Goal: Information Seeking & Learning: Learn about a topic

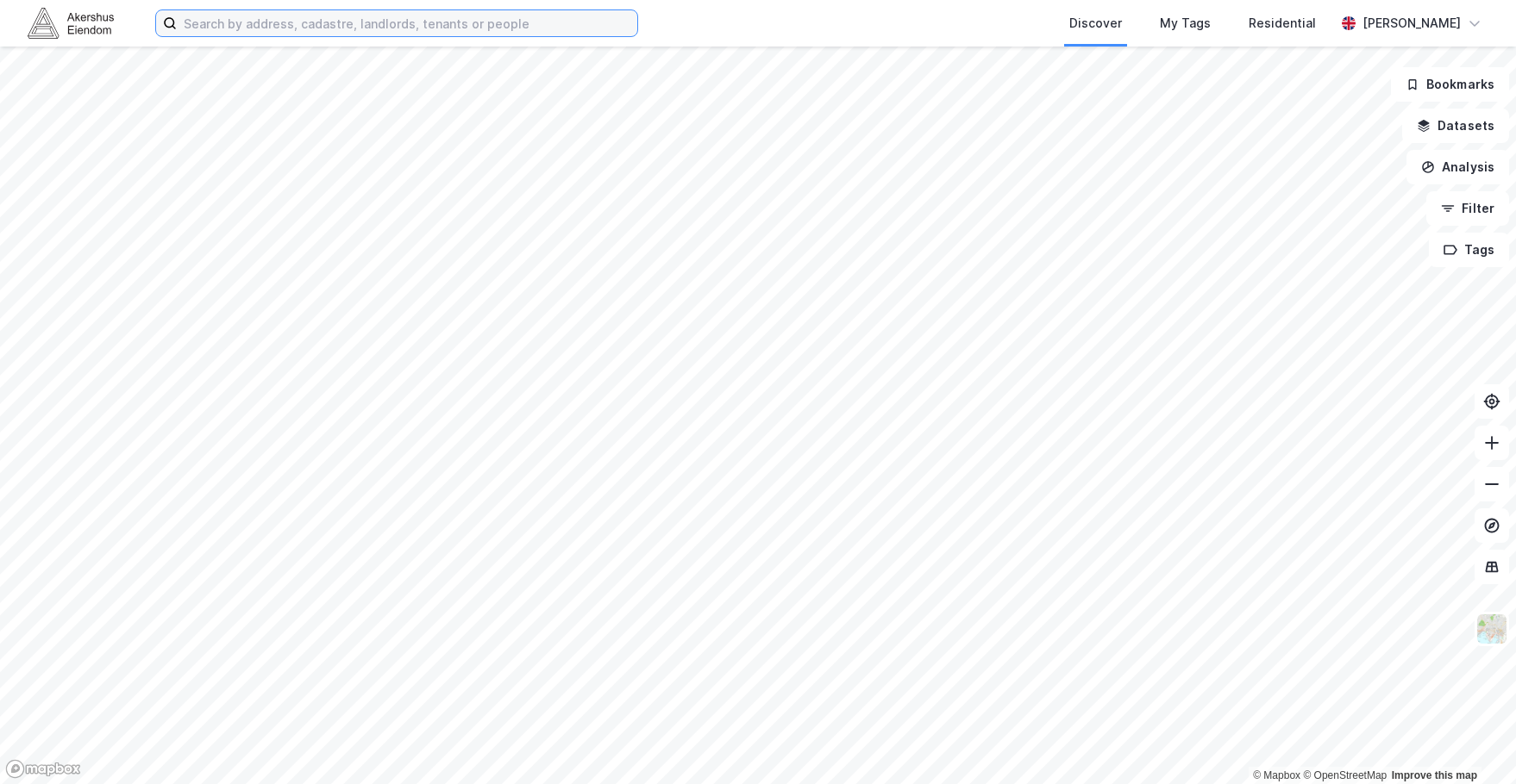
click at [291, 27] on input at bounding box center [407, 23] width 460 height 26
paste input "Fabrikkgaten 5"
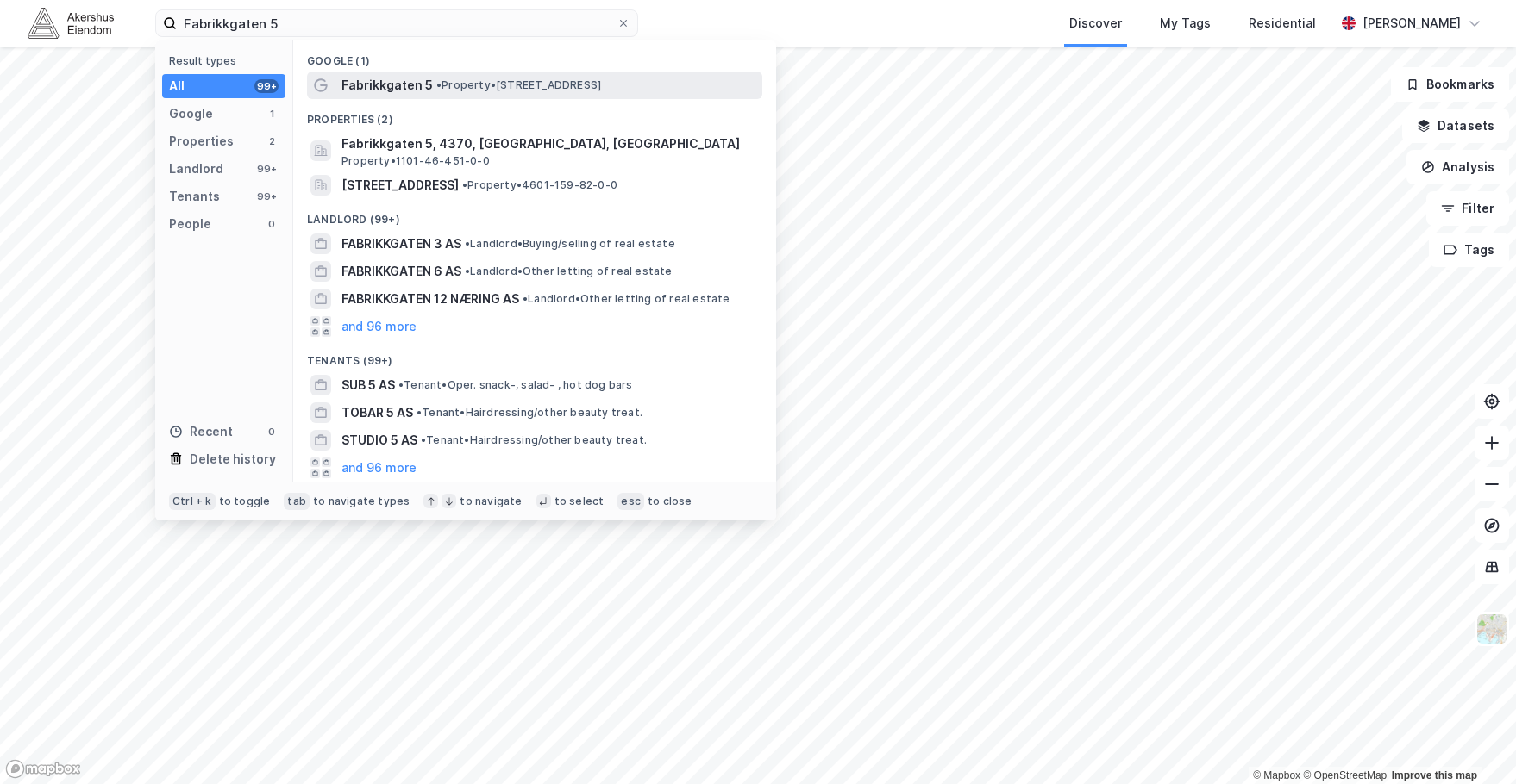
click at [387, 78] on span "Fabrikkgaten 5" at bounding box center [387, 85] width 92 height 20
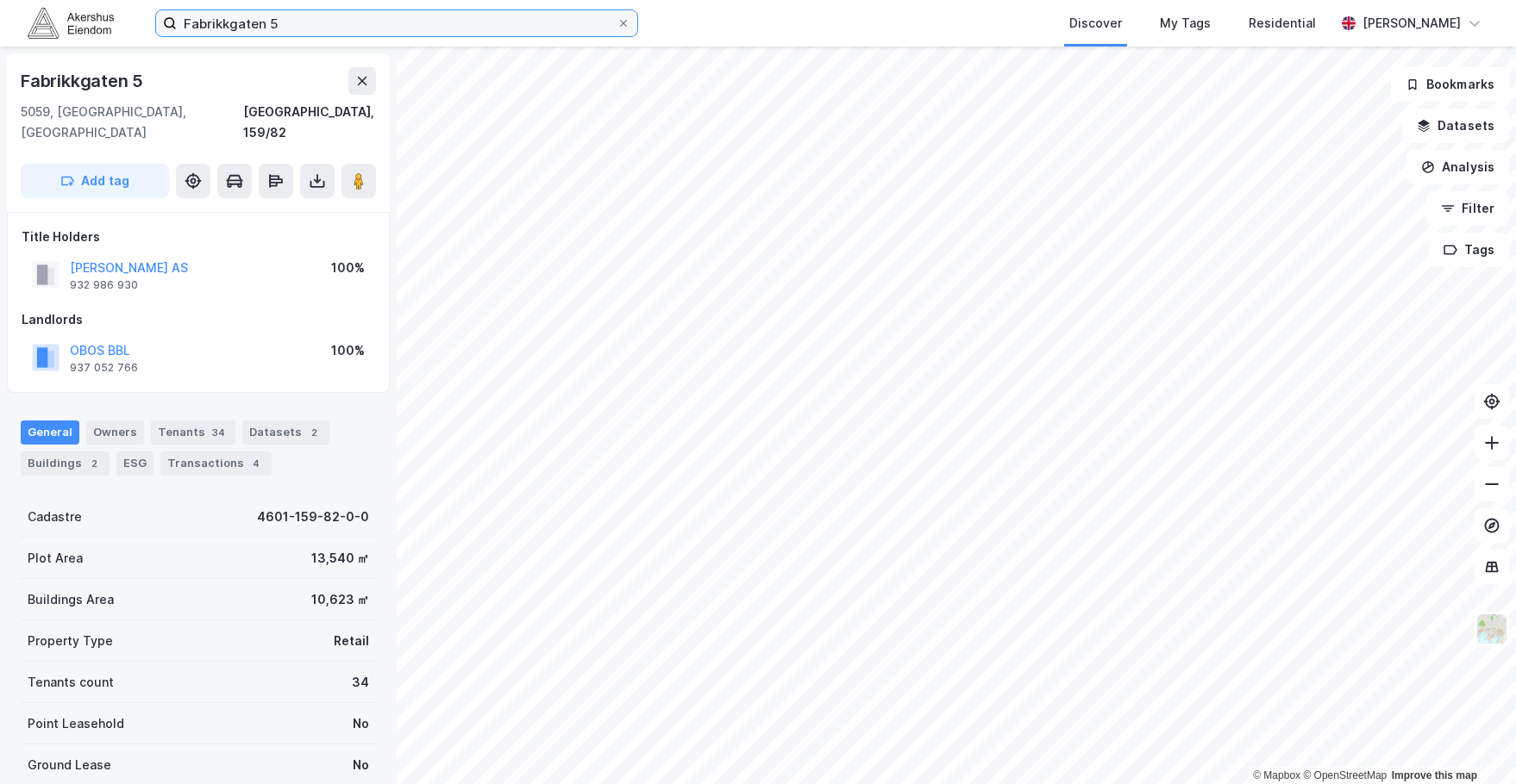
click at [310, 29] on input "Fabrikkgaten 5" at bounding box center [397, 23] width 440 height 26
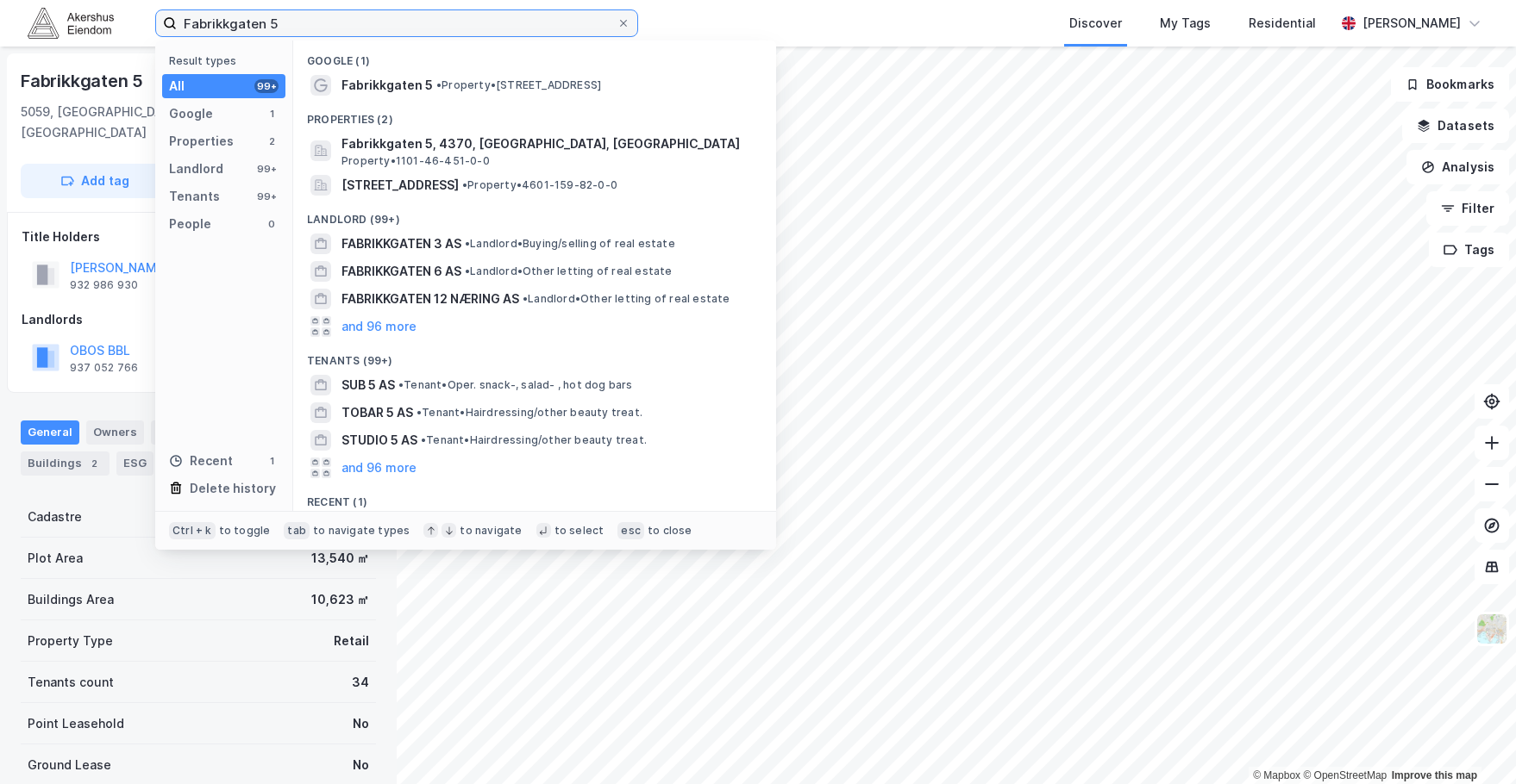
click at [310, 29] on input "Fabrikkgaten 5" at bounding box center [397, 23] width 440 height 26
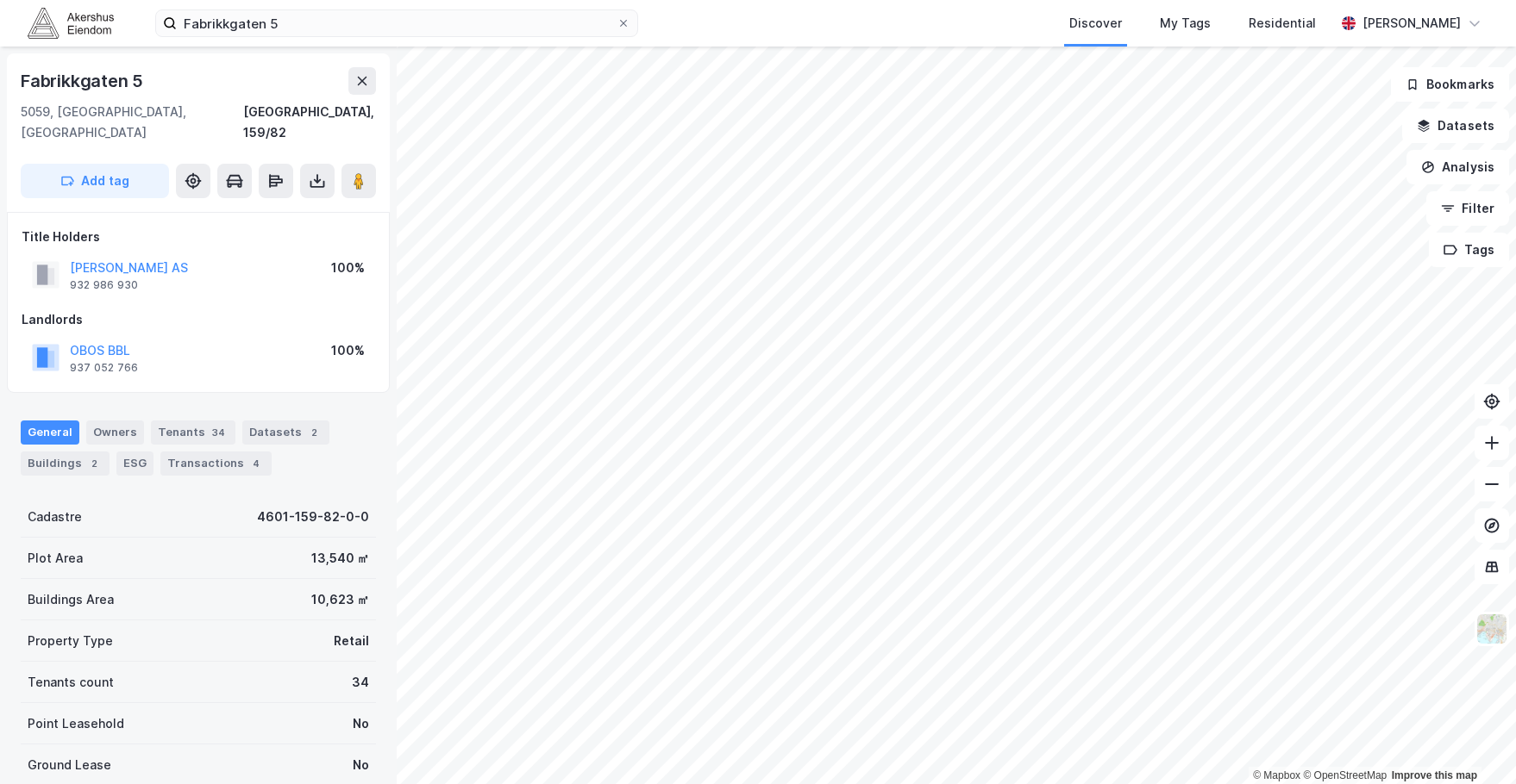
click at [757, 13] on div "Discover My Tags Residential" at bounding box center [1028, 23] width 614 height 46
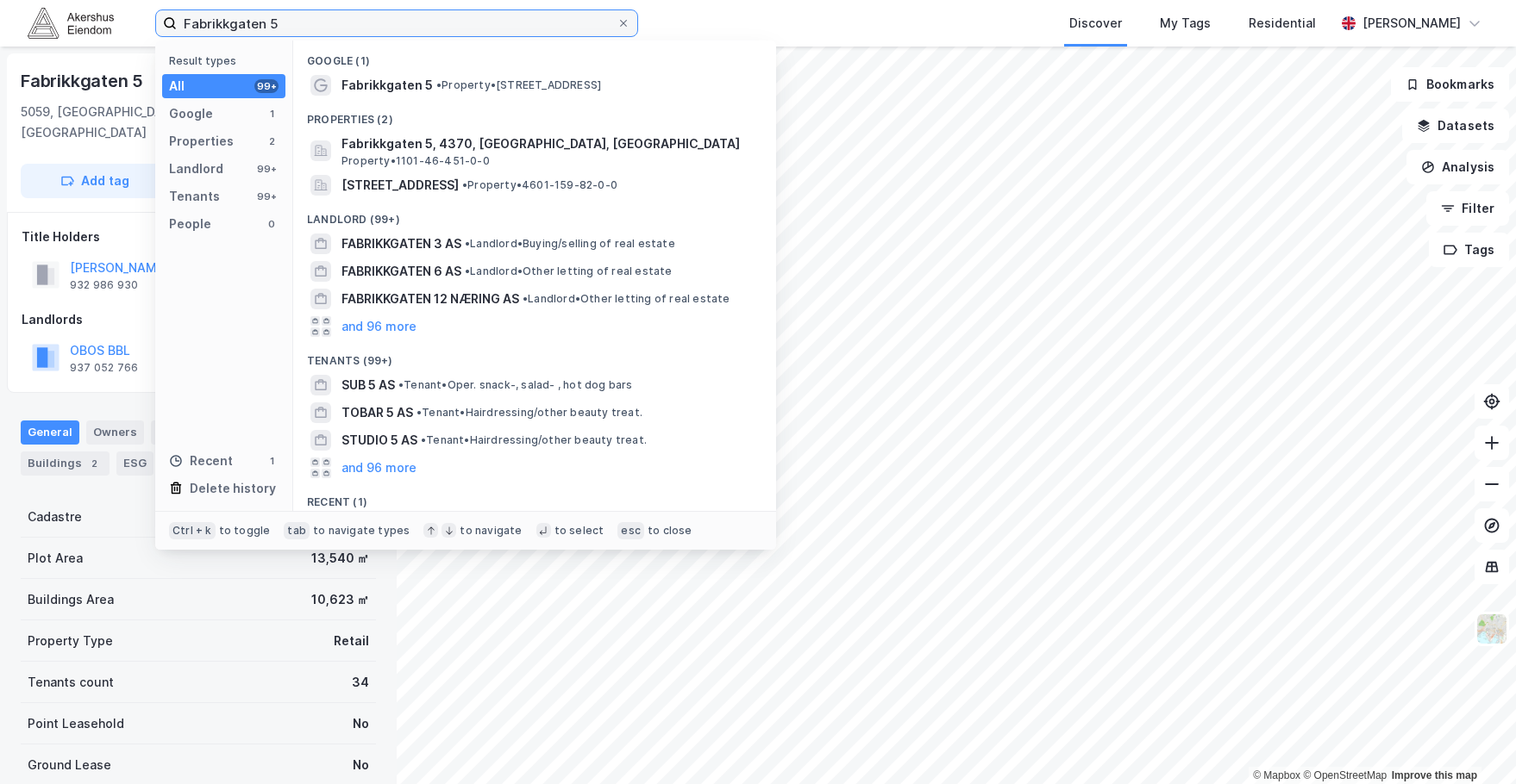
drag, startPoint x: 439, startPoint y: 17, endPoint x: -161, endPoint y: 9, distance: 600.1
click at [0, 9] on html "Fabrikkgaten 5 Result types All 99+ Google 1 Properties 2 Landlord 99+ Tenants …" at bounding box center [758, 392] width 1516 height 784
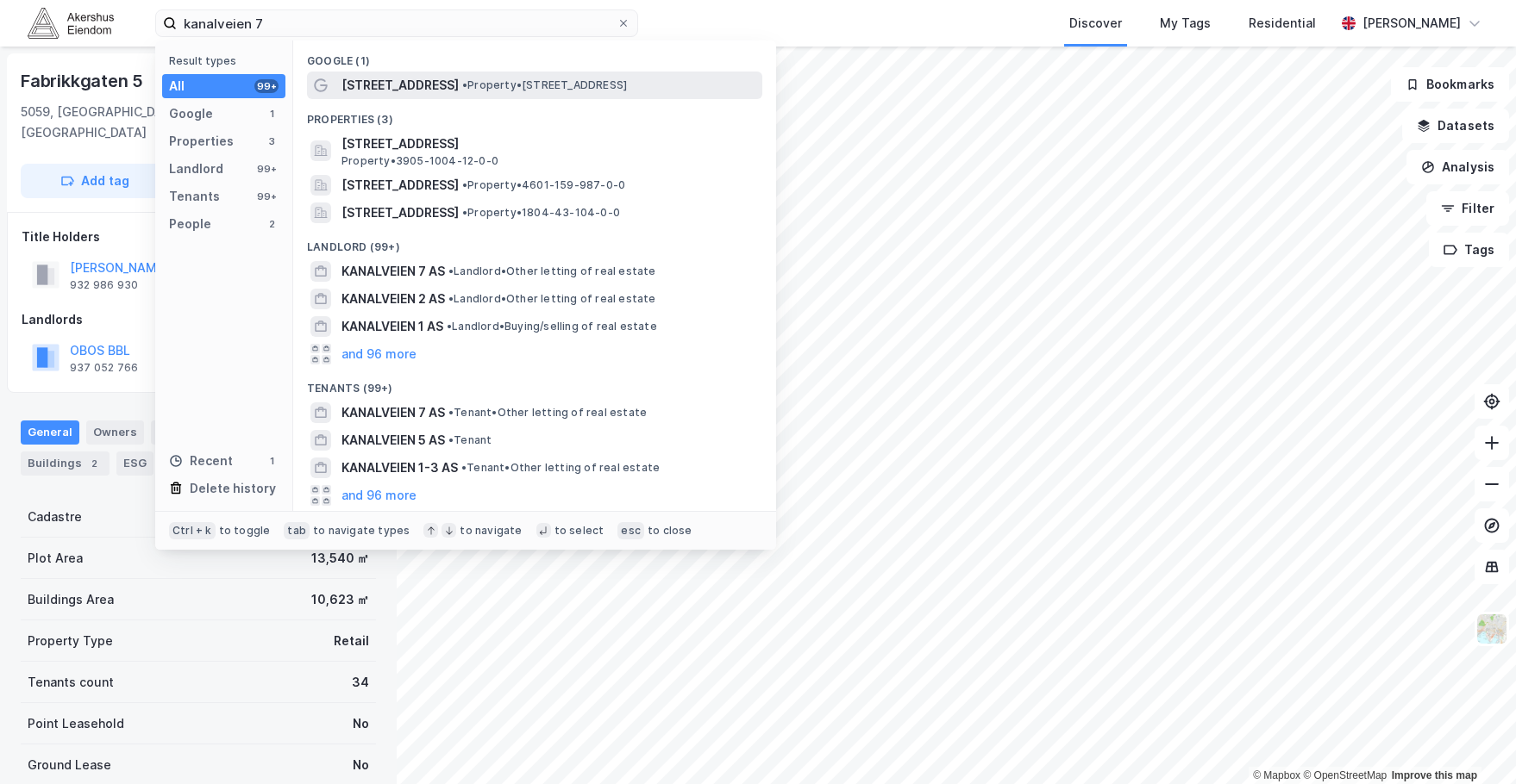
click at [563, 76] on div "[STREET_ADDRESS] • Property • [STREET_ADDRESS]" at bounding box center [550, 85] width 418 height 20
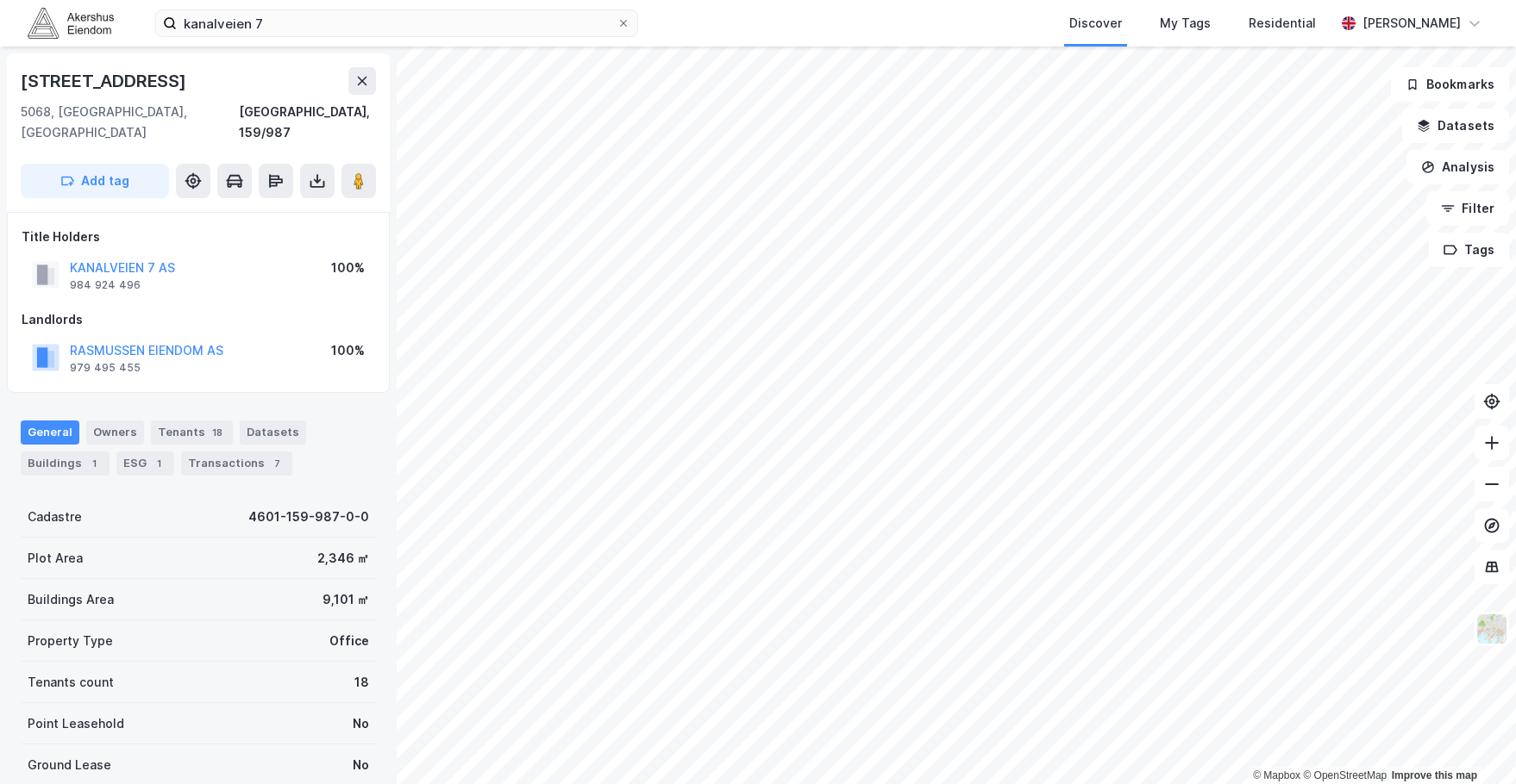
drag, startPoint x: 480, startPoint y: 43, endPoint x: 458, endPoint y: 40, distance: 22.2
click at [458, 41] on div "kanalveien 7 Discover My Tags Residential [PERSON_NAME]" at bounding box center [758, 23] width 1516 height 46
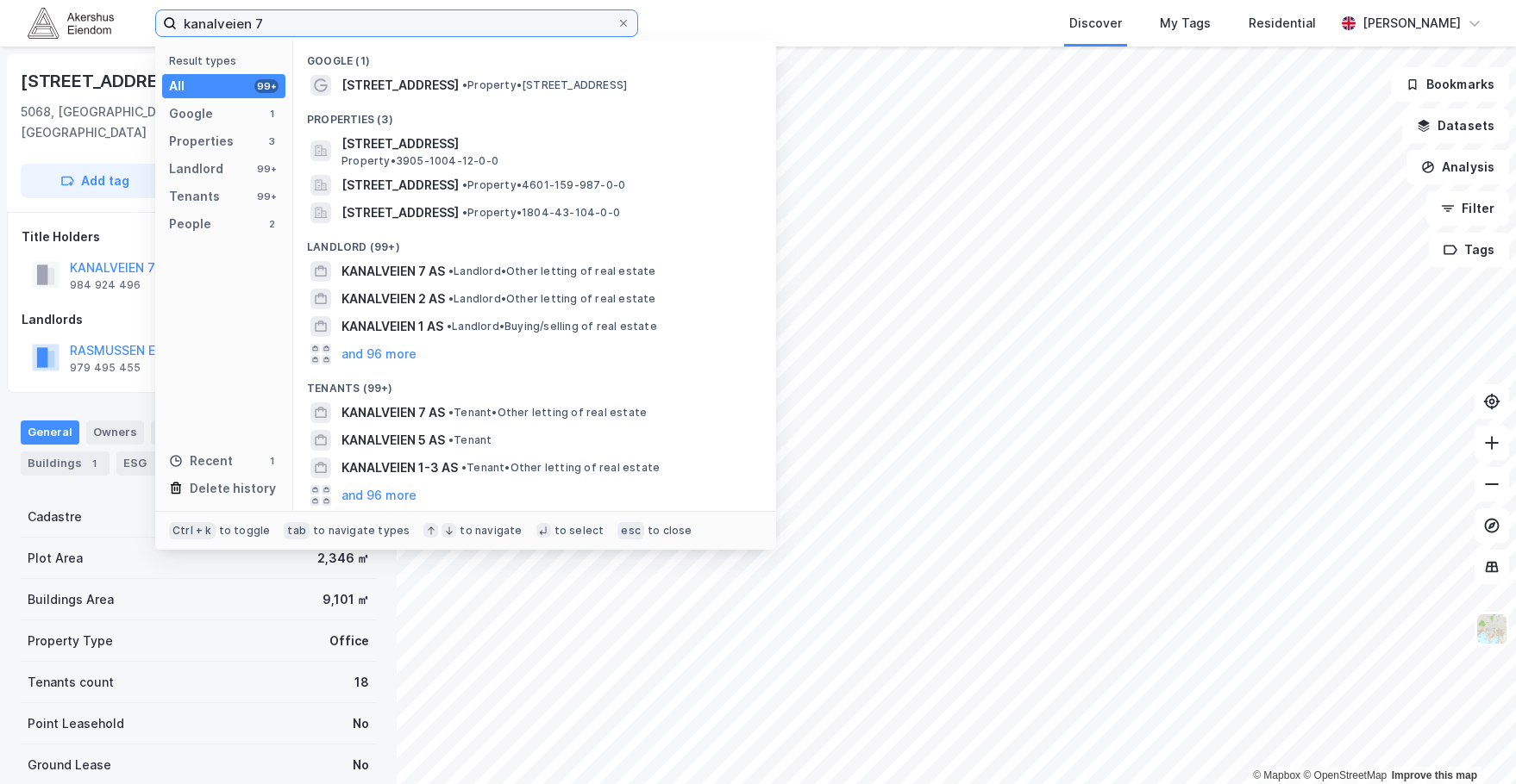
paste input "Fabrikkgaten 5"
drag, startPoint x: 462, startPoint y: 35, endPoint x: 112, endPoint y: 29, distance: 350.1
click at [112, 29] on div "Fabrikkgaten 5 Result types All 99+ Google 1 Properties 3 Landlord 99+ Tenants …" at bounding box center [758, 23] width 1516 height 46
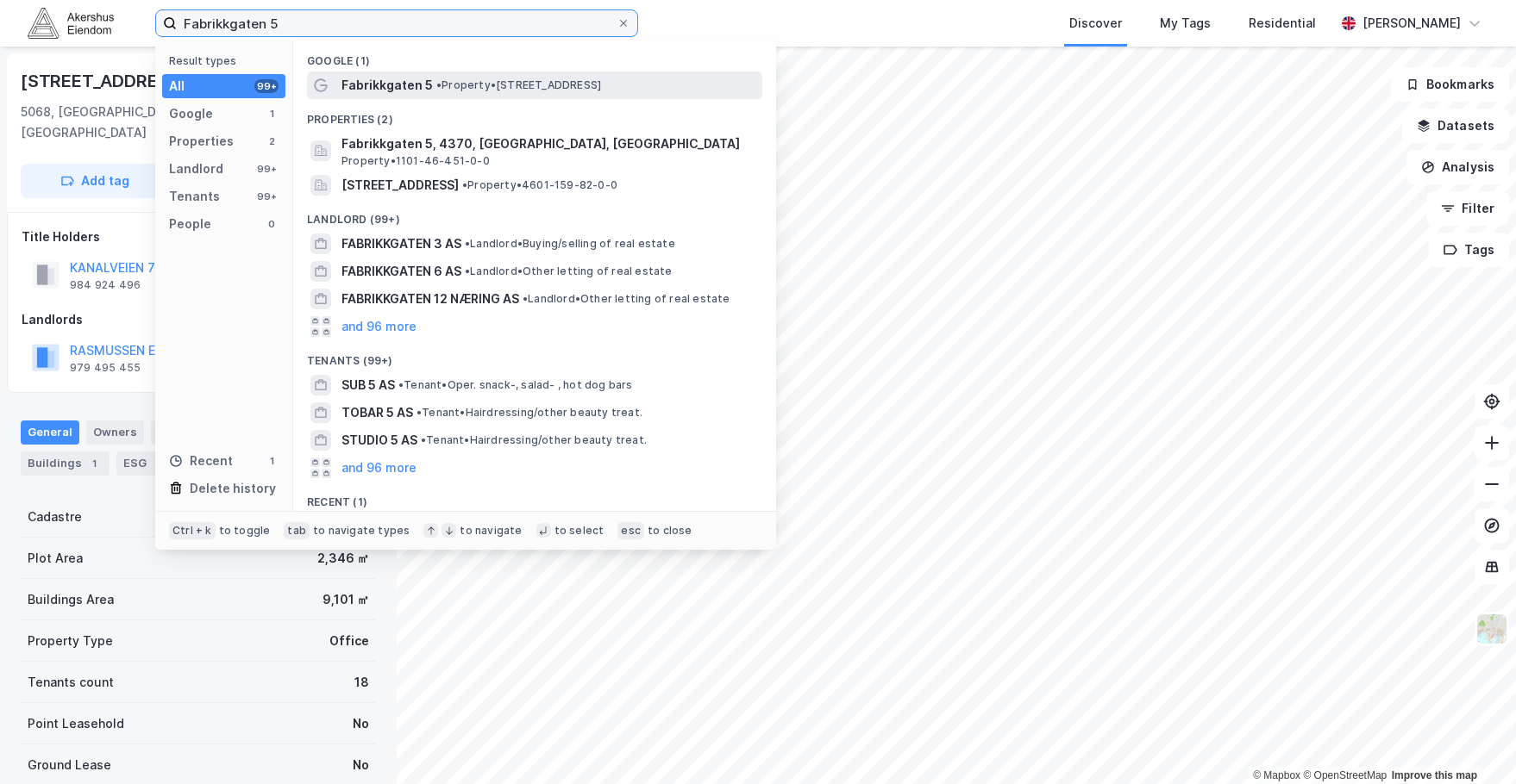
type input "Fabrikkgaten 5"
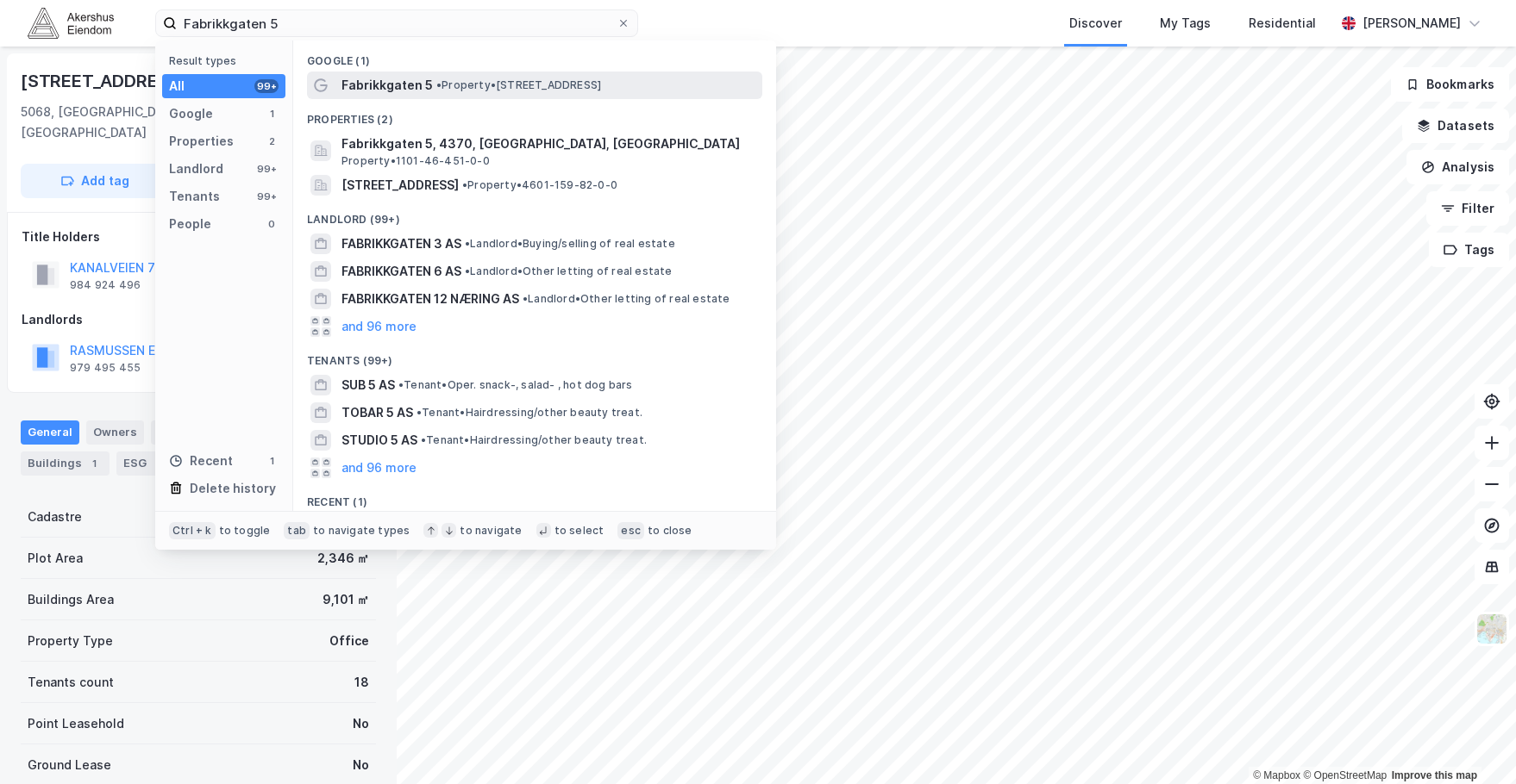
click at [541, 81] on span "• Property • [STREET_ADDRESS]" at bounding box center [518, 85] width 165 height 13
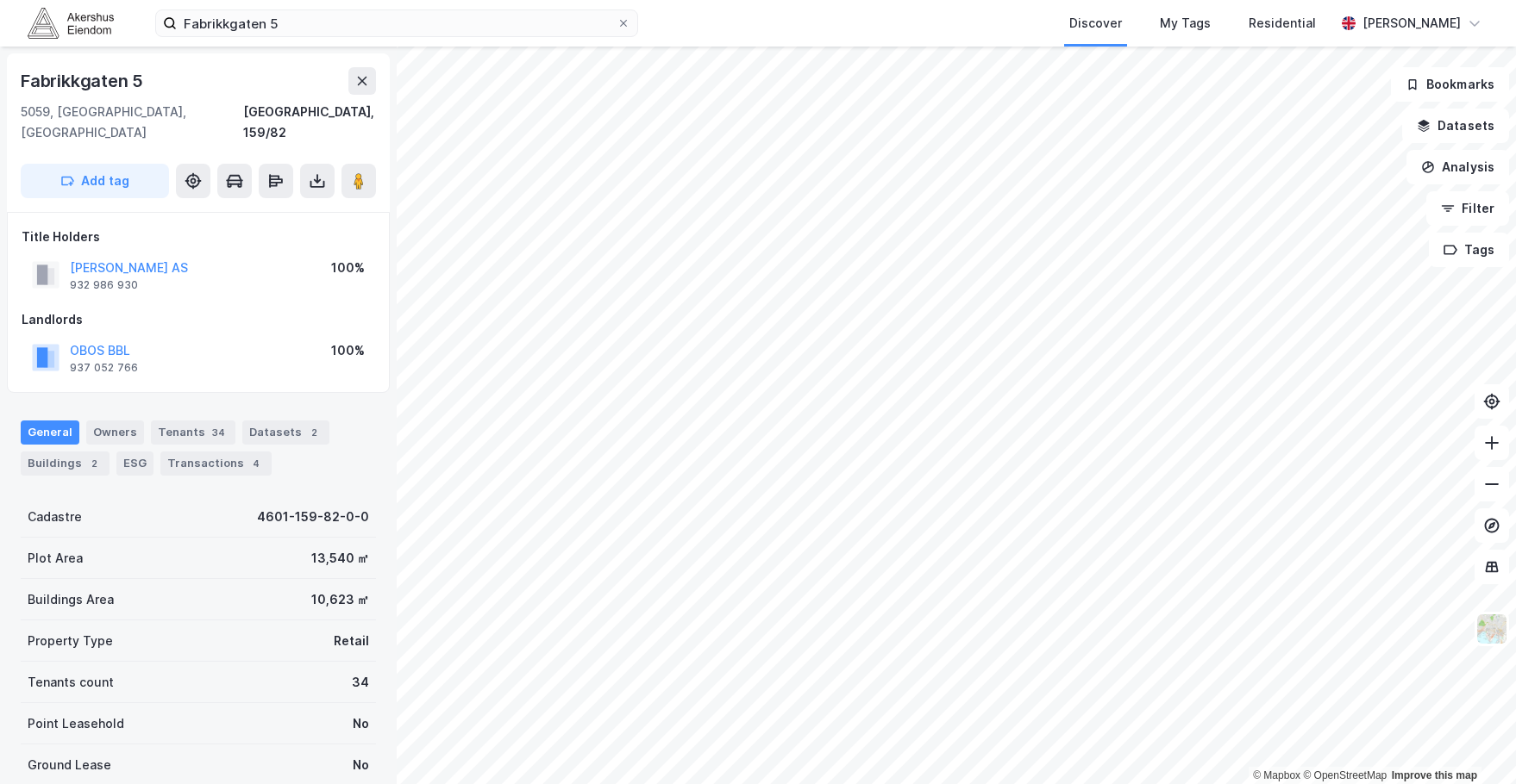
click at [226, 277] on div "Title Holders [PERSON_NAME] AS 932 986 930 100% Landlords OBOS BBL 937 052 766 …" at bounding box center [198, 303] width 353 height 151
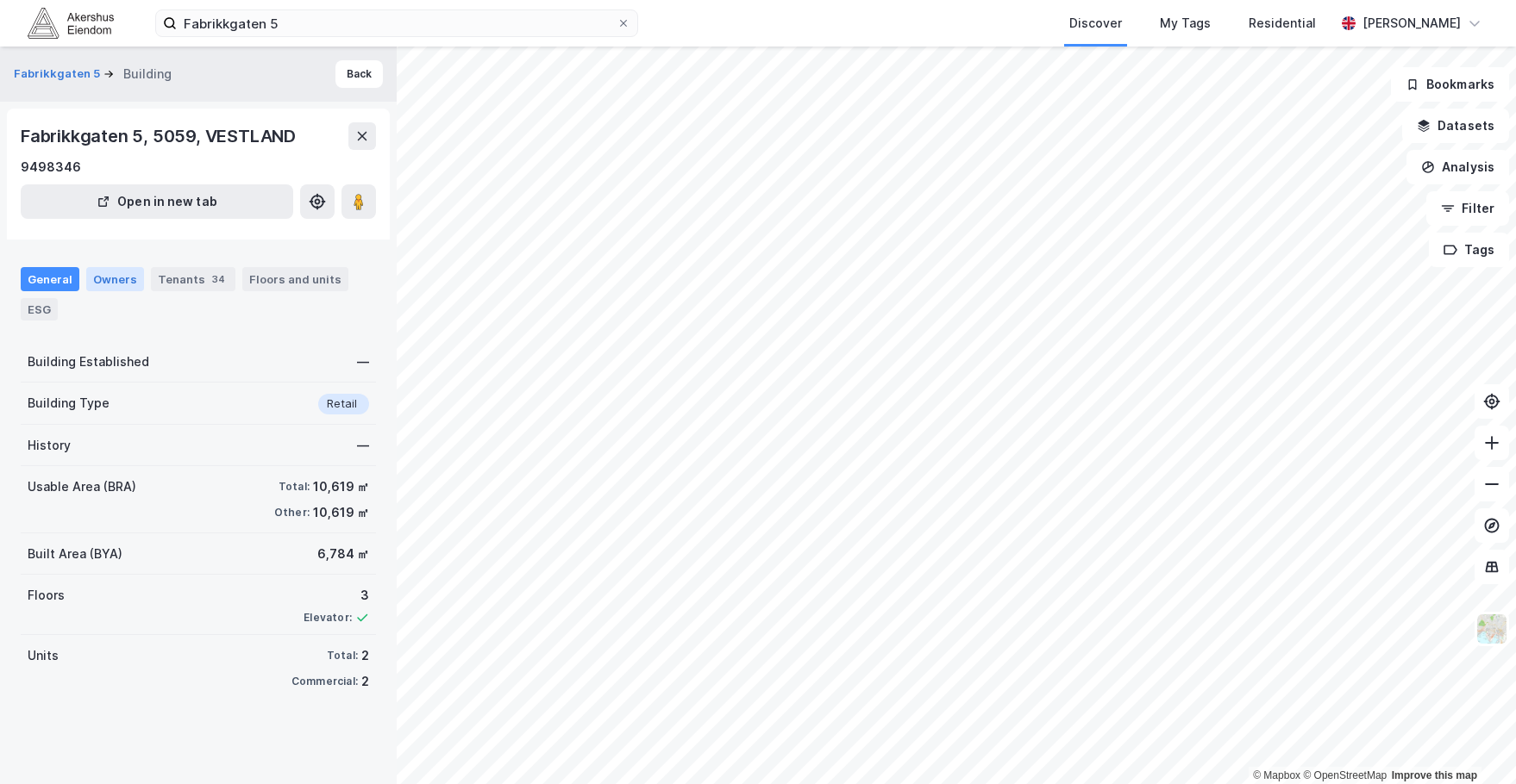
click at [128, 271] on div "Owners" at bounding box center [115, 279] width 58 height 24
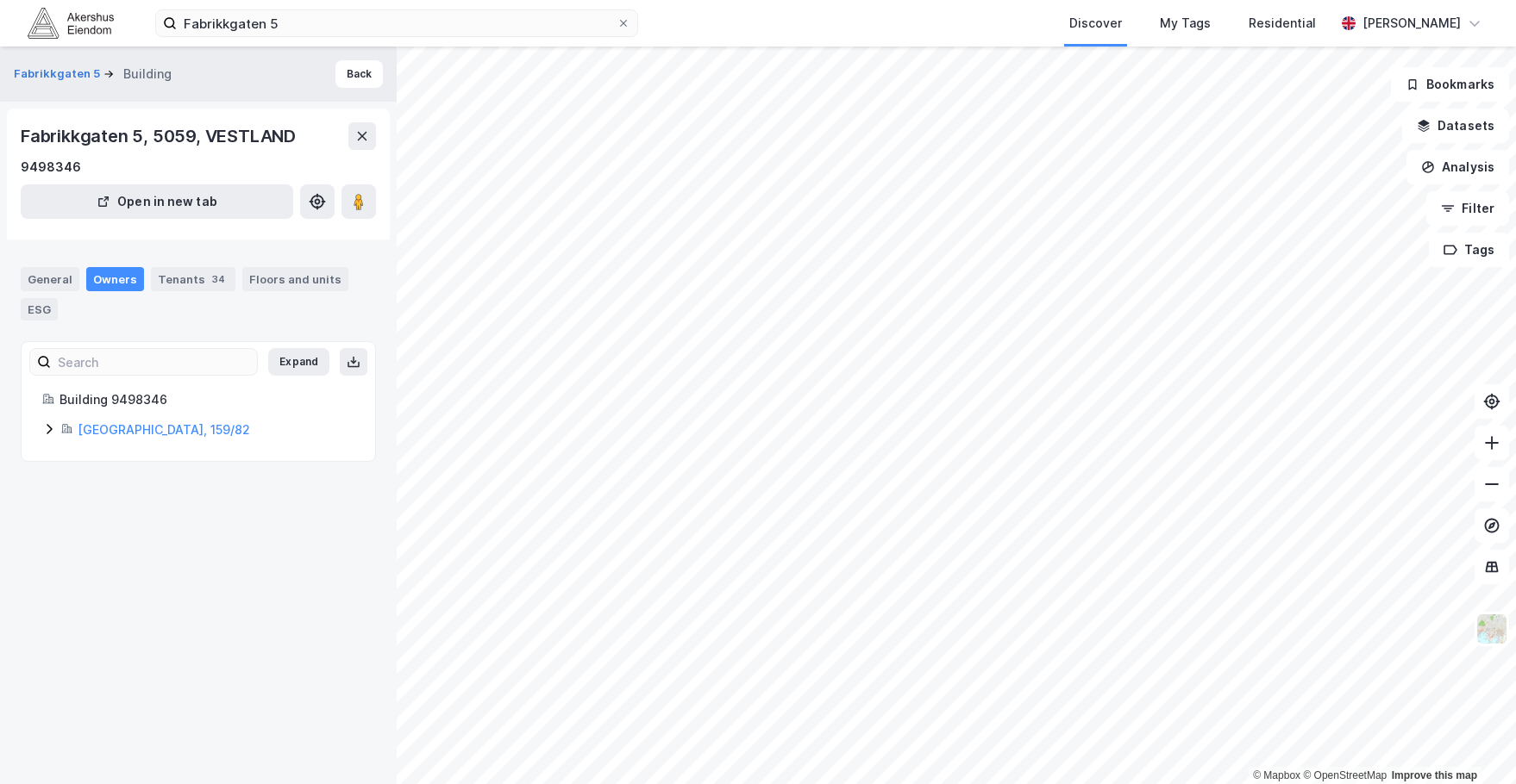
click at [321, 74] on div "Fabrikkgaten 5 Building Back" at bounding box center [199, 74] width 397 height 55
click at [336, 72] on button "Back" at bounding box center [359, 74] width 47 height 28
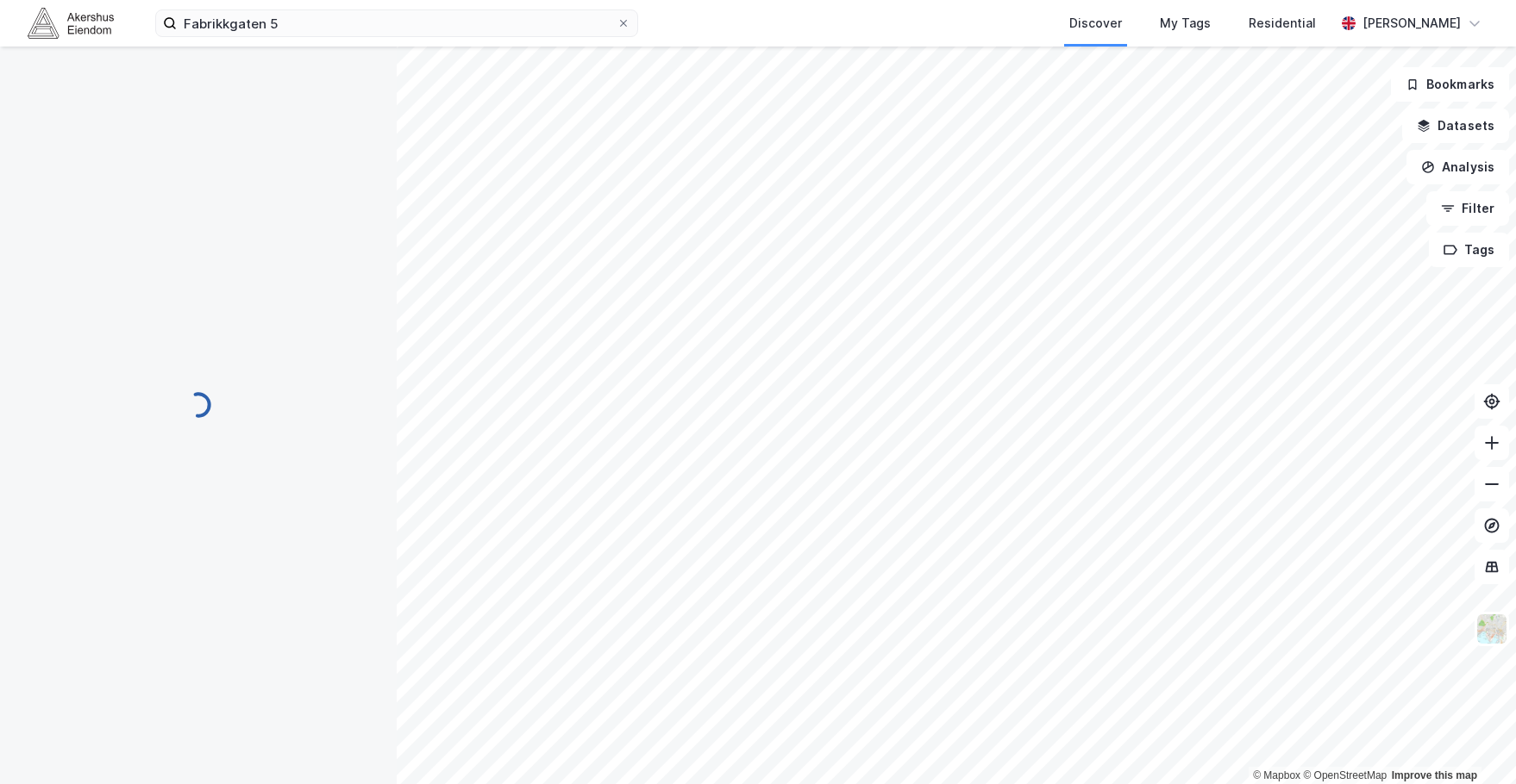
scroll to position [3, 0]
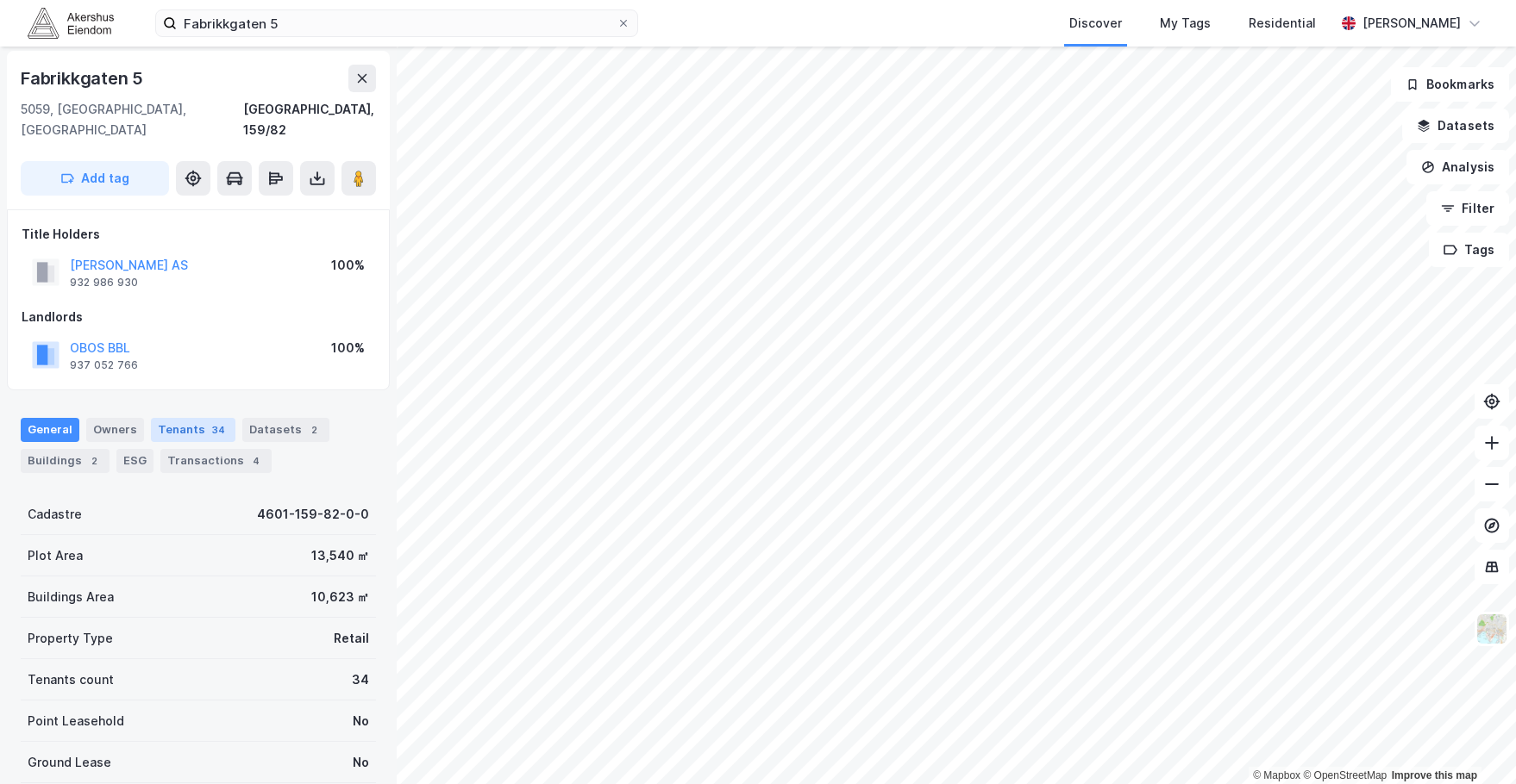
click at [191, 418] on div "Tenants 34" at bounding box center [193, 430] width 85 height 24
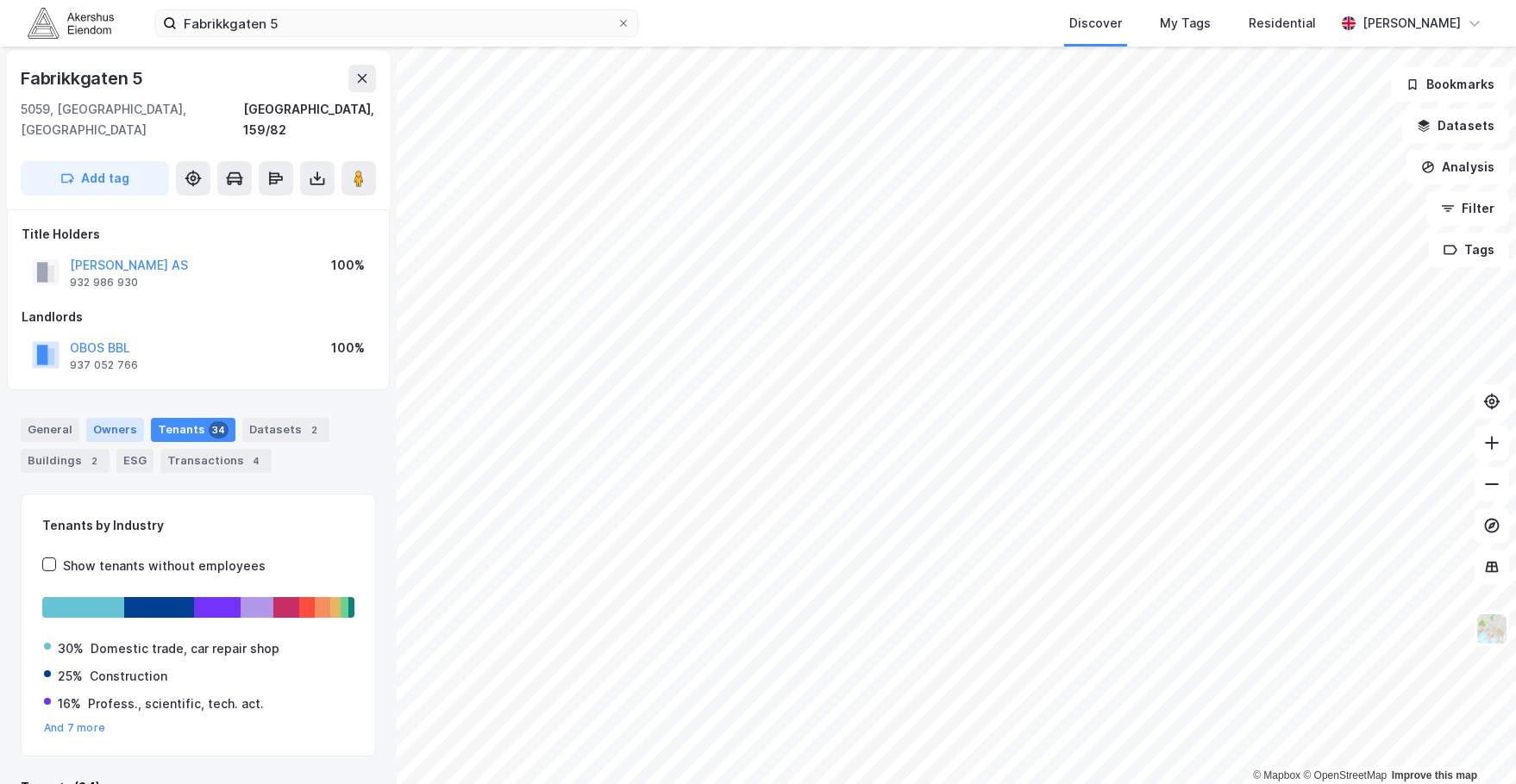
click at [112, 418] on div "Owners" at bounding box center [115, 430] width 58 height 24
